Goal: Task Accomplishment & Management: Use online tool/utility

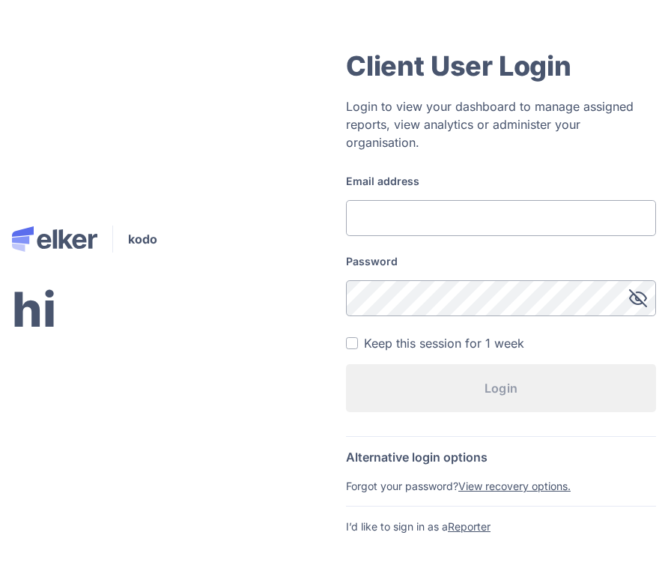
click at [437, 229] on input "Email address" at bounding box center [501, 218] width 310 height 36
type input "[EMAIL_ADDRESS][DOMAIN_NAME]"
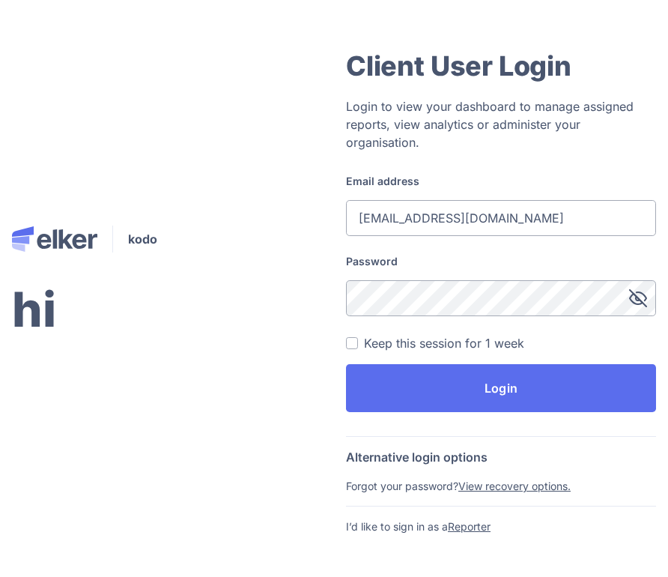
click at [346, 364] on button "Login" at bounding box center [501, 388] width 310 height 48
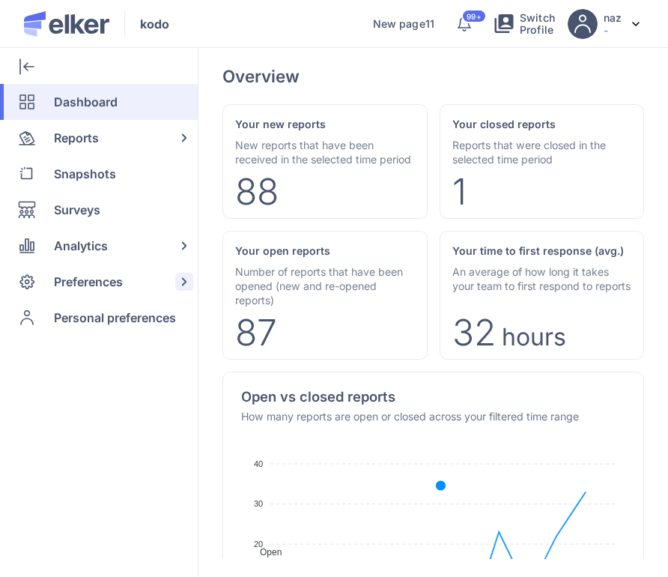
click at [55, 295] on span "Preferences" at bounding box center [88, 282] width 69 height 36
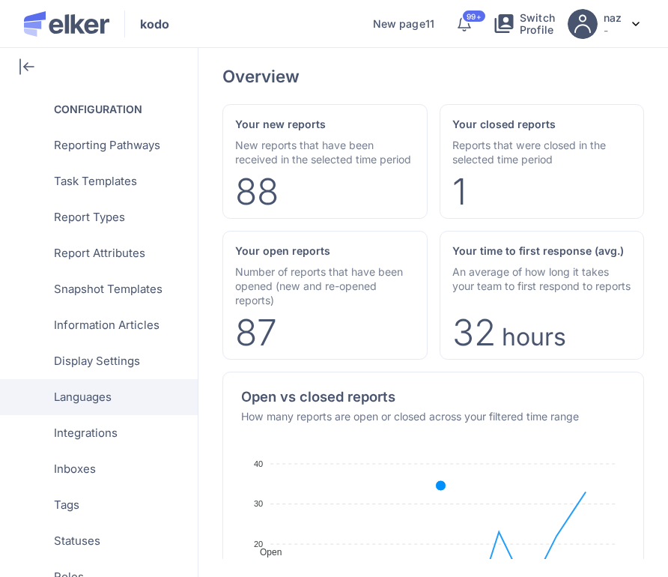
scroll to position [423, 0]
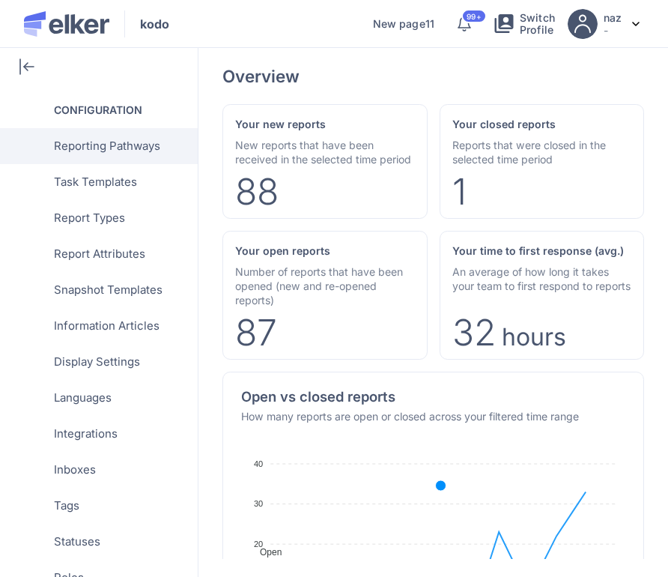
click at [135, 150] on span "Reporting Pathways" at bounding box center [107, 146] width 106 height 36
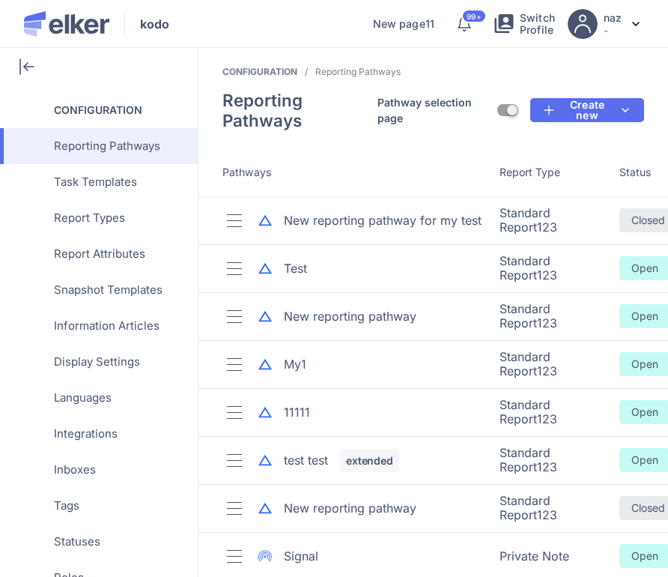
scroll to position [196, 0]
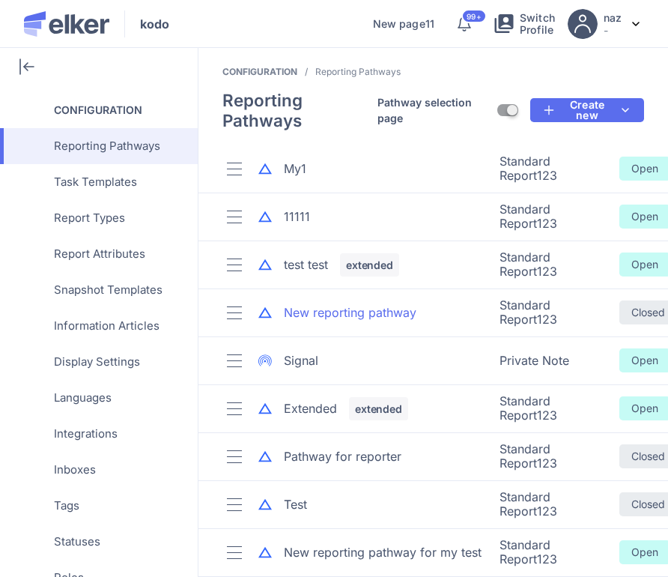
click at [349, 315] on div "New reporting pathway" at bounding box center [350, 312] width 133 height 17
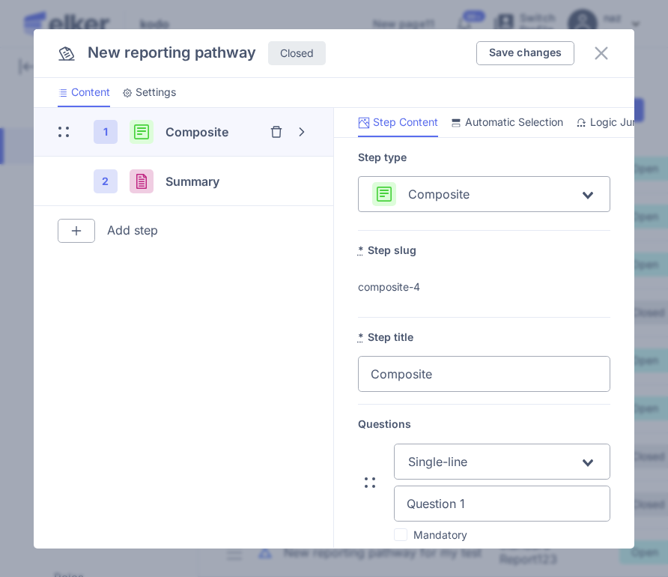
scroll to position [0, 120]
click at [576, 123] on span "Auto-Fill" at bounding box center [578, 122] width 40 height 15
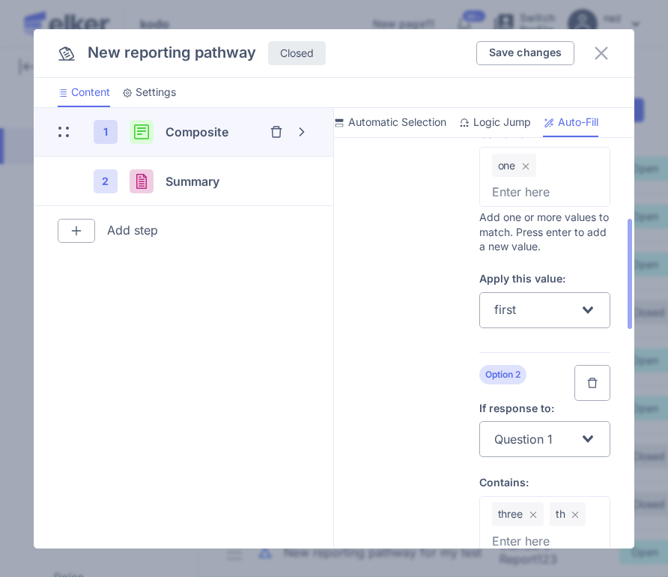
scroll to position [300, 0]
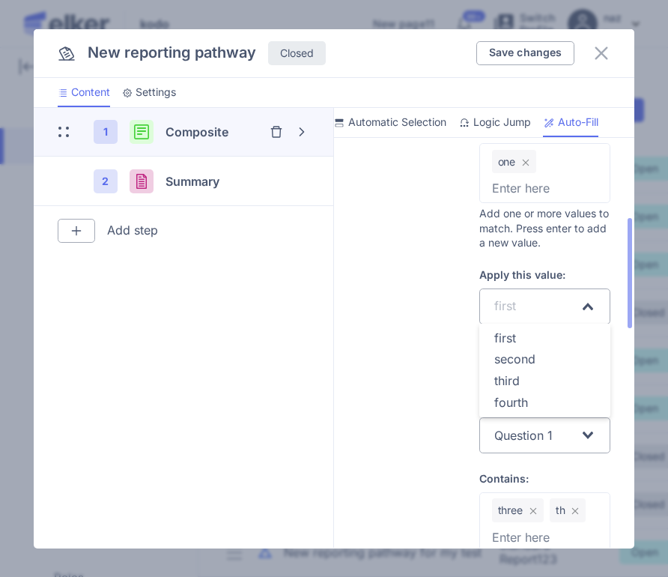
click at [540, 302] on input "Search for option" at bounding box center [550, 306] width 60 height 28
click at [533, 360] on span "second" at bounding box center [514, 358] width 41 height 15
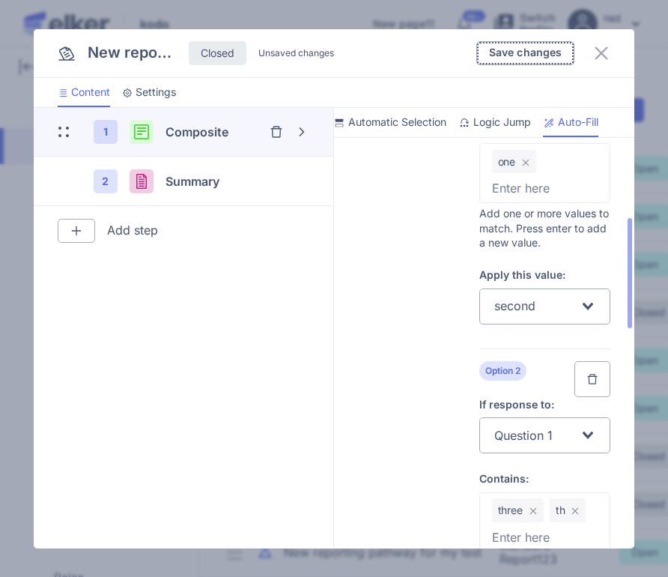
click at [511, 54] on span "Save changes" at bounding box center [525, 52] width 73 height 10
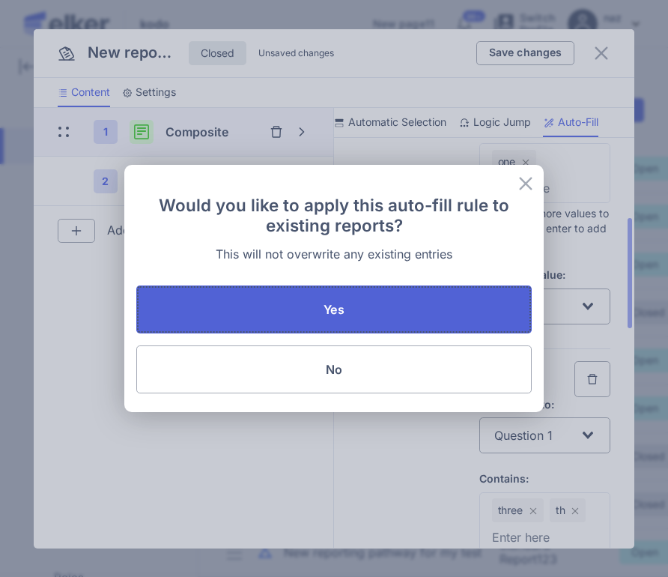
click at [320, 318] on button "Yes" at bounding box center [334, 309] width 396 height 48
